Goal: Task Accomplishment & Management: Use online tool/utility

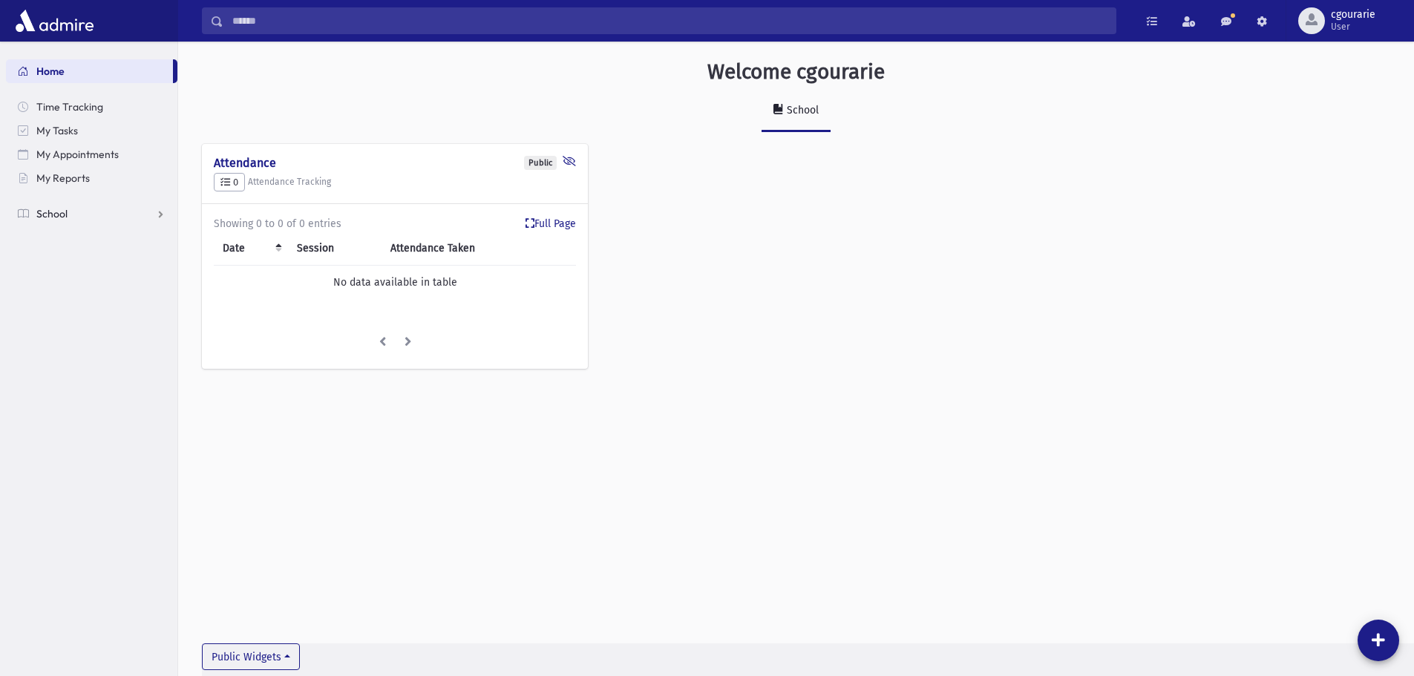
click at [56, 218] on span "School" at bounding box center [51, 213] width 31 height 13
click at [61, 257] on span "Attendance" at bounding box center [72, 261] width 55 height 13
click at [62, 279] on span "Entry" at bounding box center [68, 284] width 25 height 13
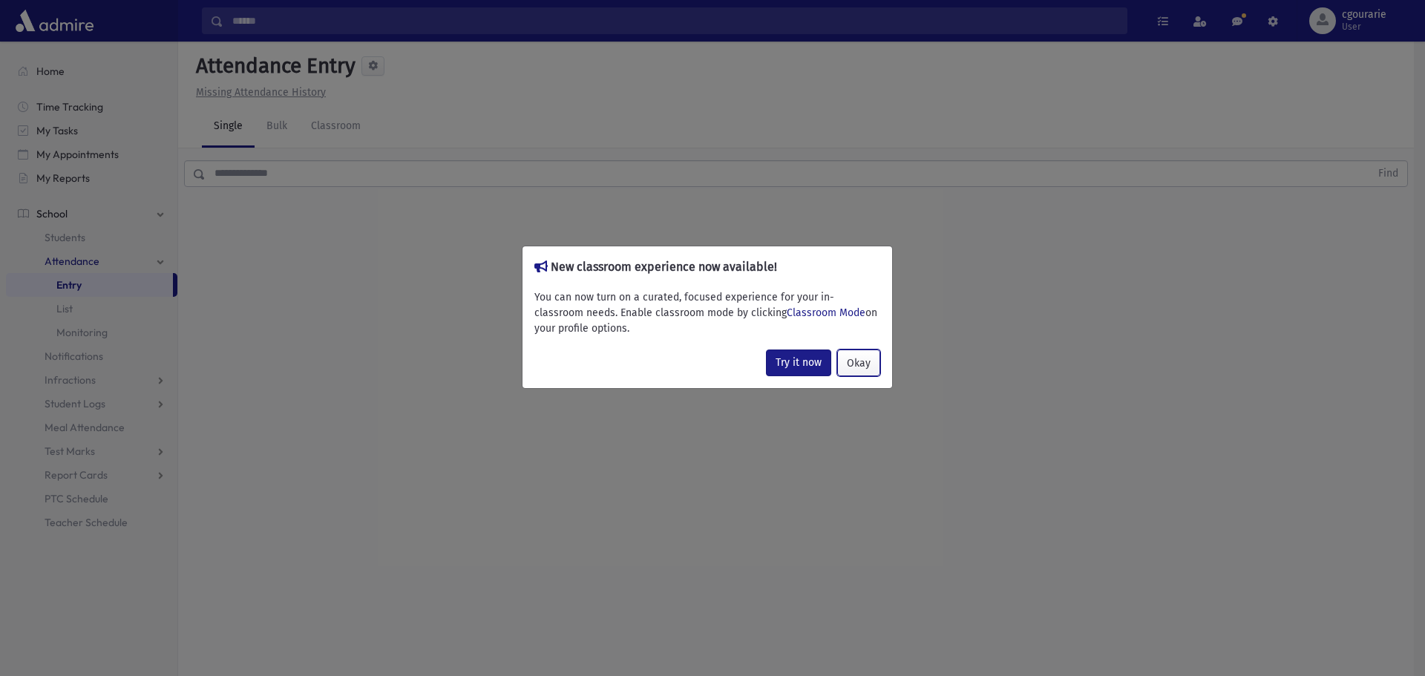
click at [860, 364] on button "Okay" at bounding box center [858, 363] width 43 height 27
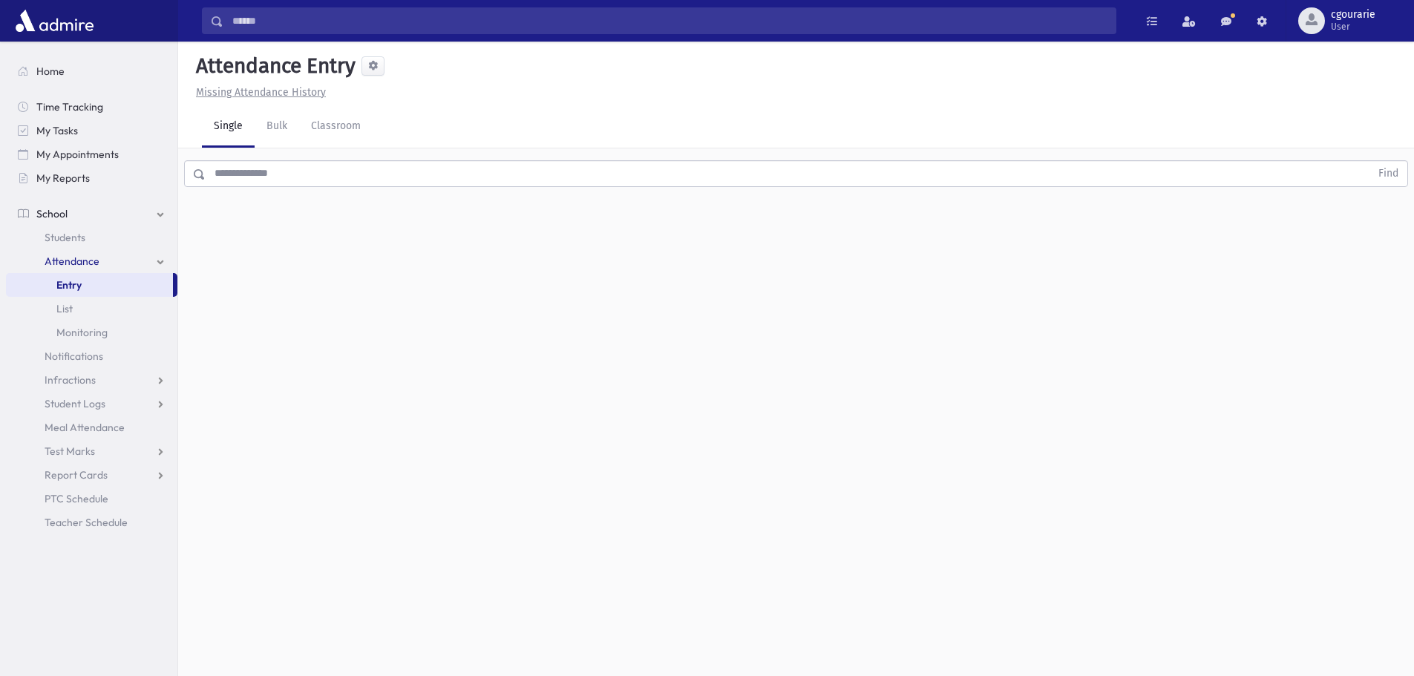
click at [650, 378] on div "Attendance Entry Missing Attendance History Single Bulk Classroom Find 0 record…" at bounding box center [796, 359] width 1236 height 635
